Goal: Transaction & Acquisition: Purchase product/service

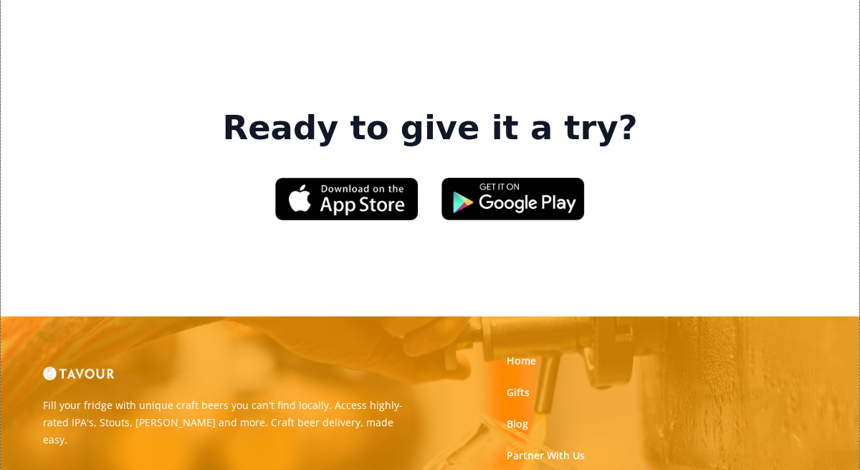
scroll to position [2155, 0]
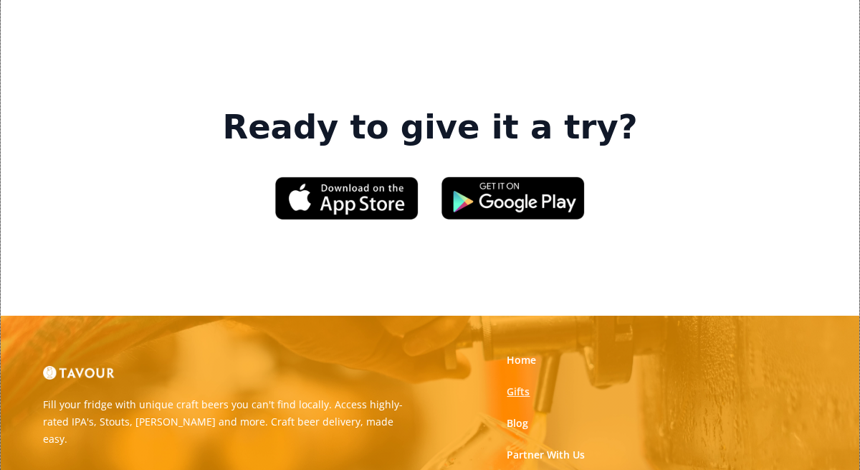
click at [514, 384] on link "Gifts" at bounding box center [518, 391] width 23 height 14
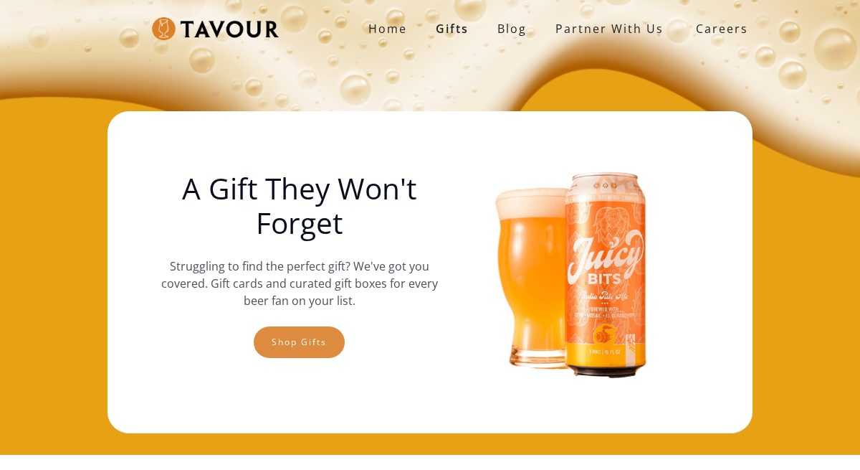
click at [298, 342] on link "Shop gifts" at bounding box center [299, 342] width 91 height 32
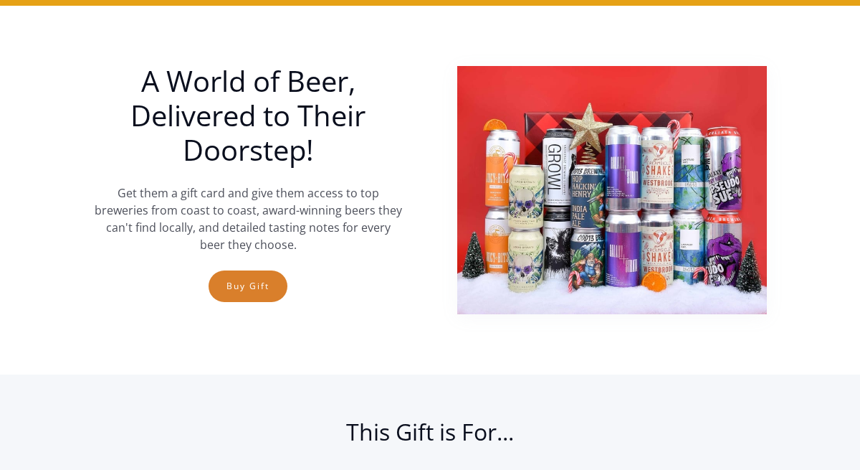
scroll to position [455, 0]
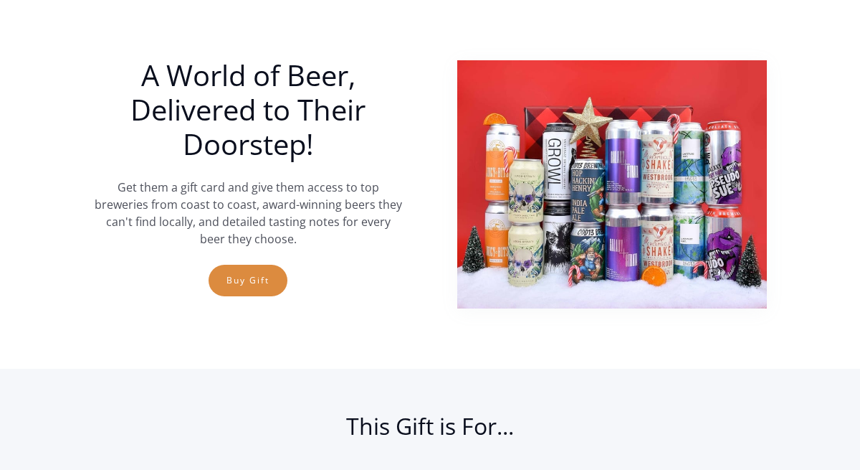
click at [240, 282] on link "Buy Gift" at bounding box center [248, 281] width 79 height 32
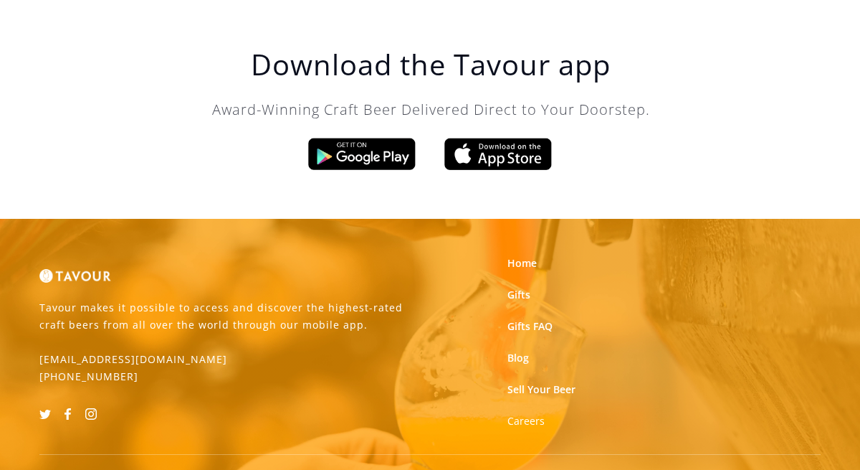
scroll to position [1780, 0]
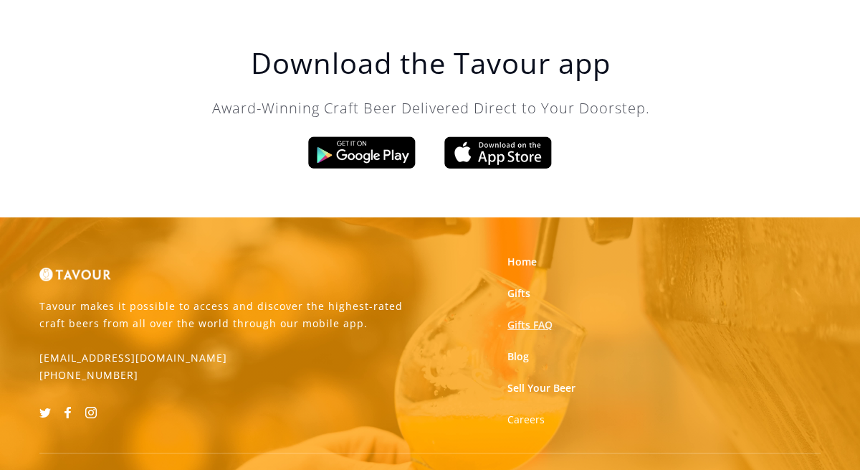
click at [522, 318] on link "Gifts FAQ" at bounding box center [530, 325] width 45 height 14
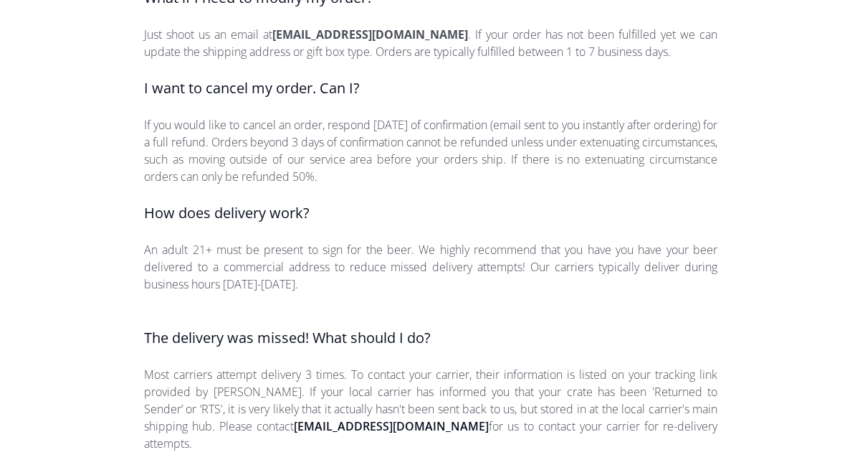
scroll to position [1554, 0]
